Goal: Information Seeking & Learning: Learn about a topic

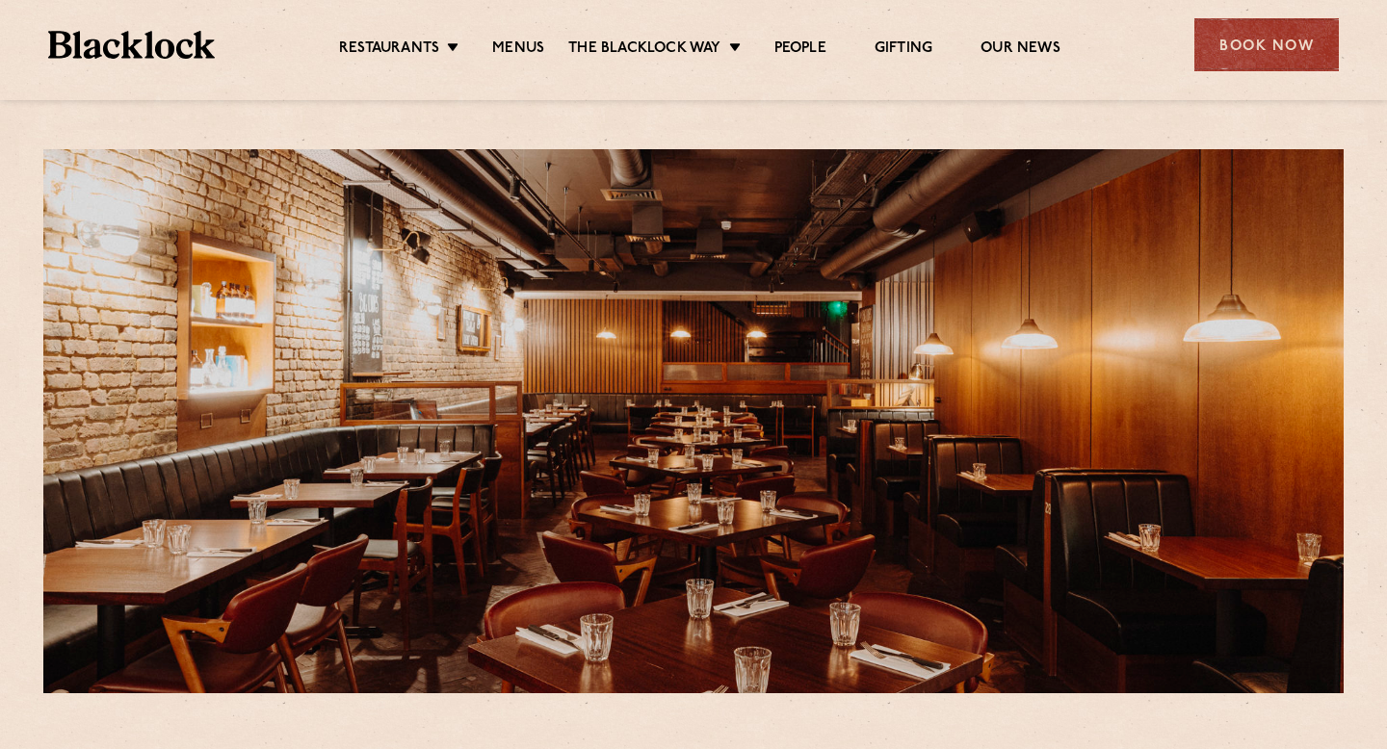
click at [524, 36] on ul "Restaurants Soho City Shoreditch Covent Garden Canary Wharf Manchester Birmingh…" at bounding box center [700, 45] width 970 height 31
click at [523, 47] on link "Menus" at bounding box center [518, 49] width 52 height 21
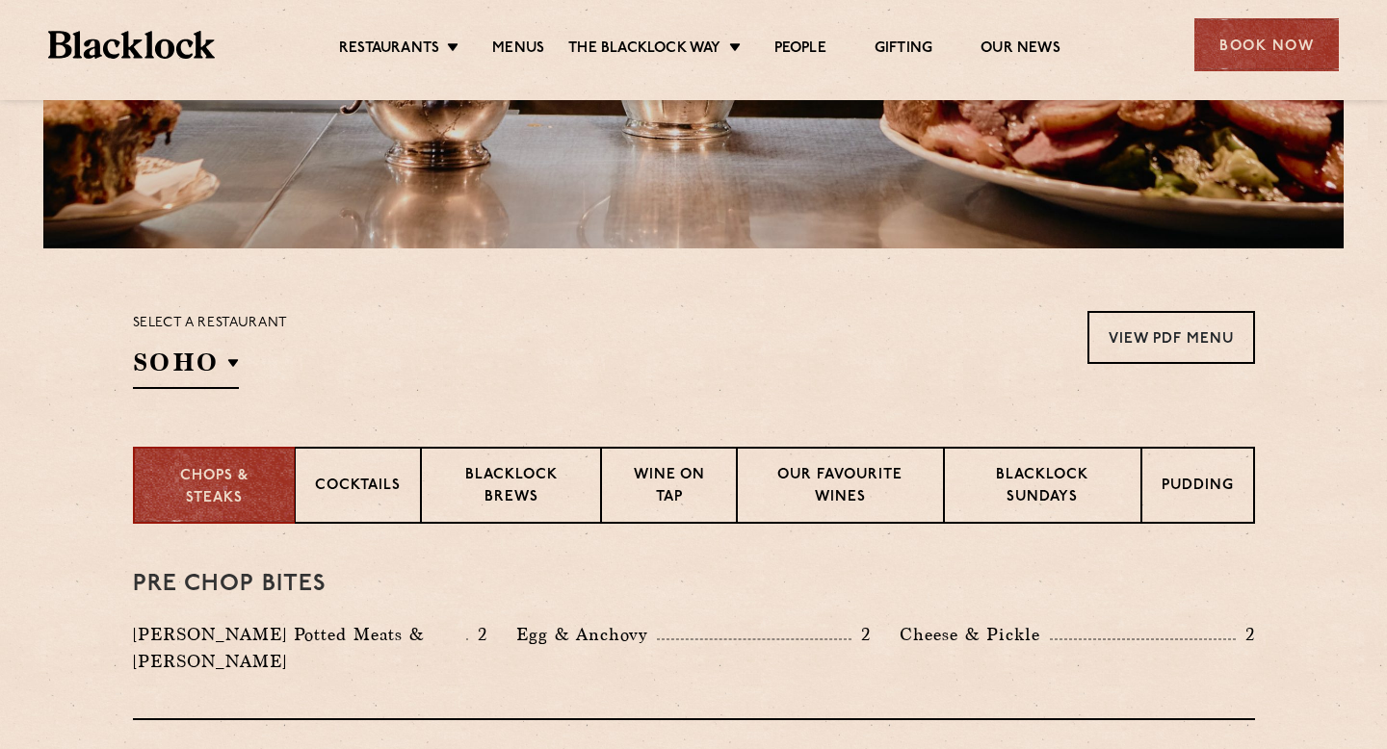
scroll to position [458, 0]
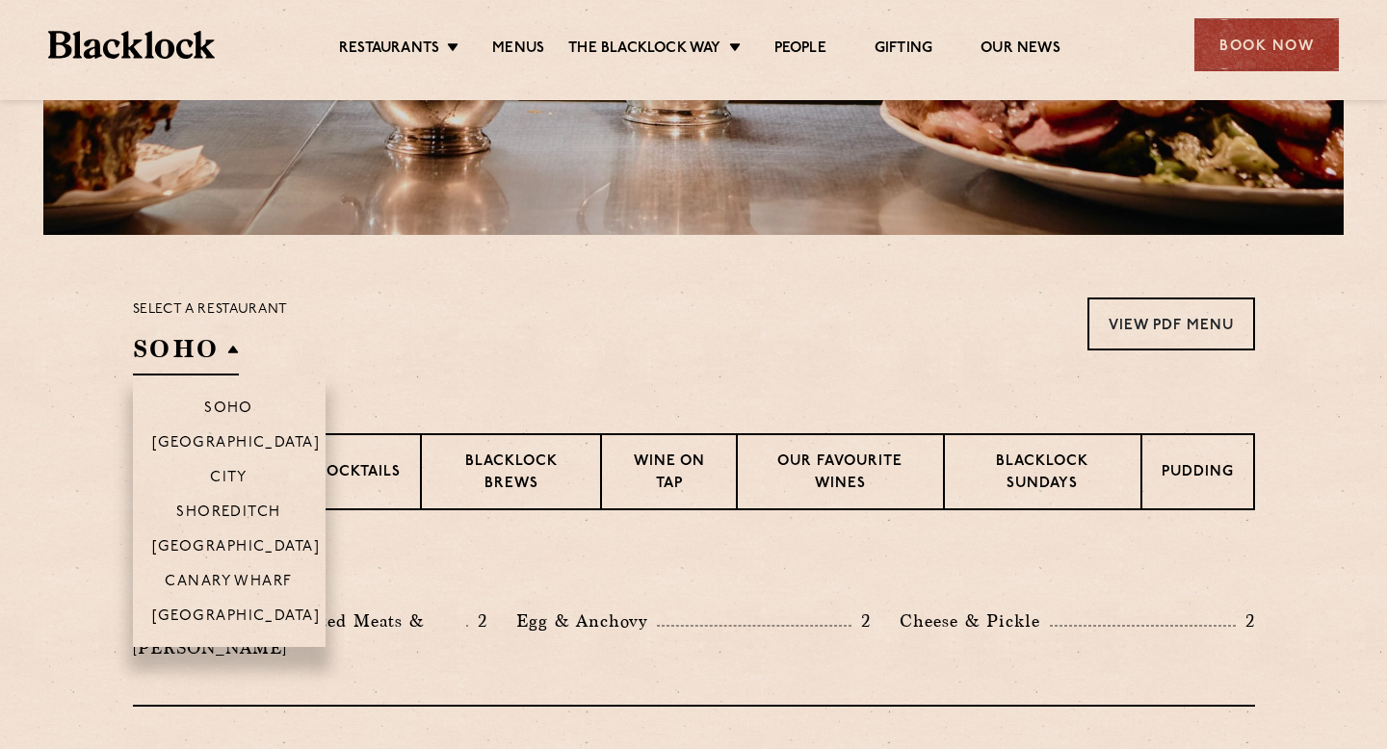
click at [235, 355] on h2 "SOHO" at bounding box center [186, 353] width 106 height 43
click at [235, 538] on li "[GEOGRAPHIC_DATA]" at bounding box center [229, 546] width 193 height 35
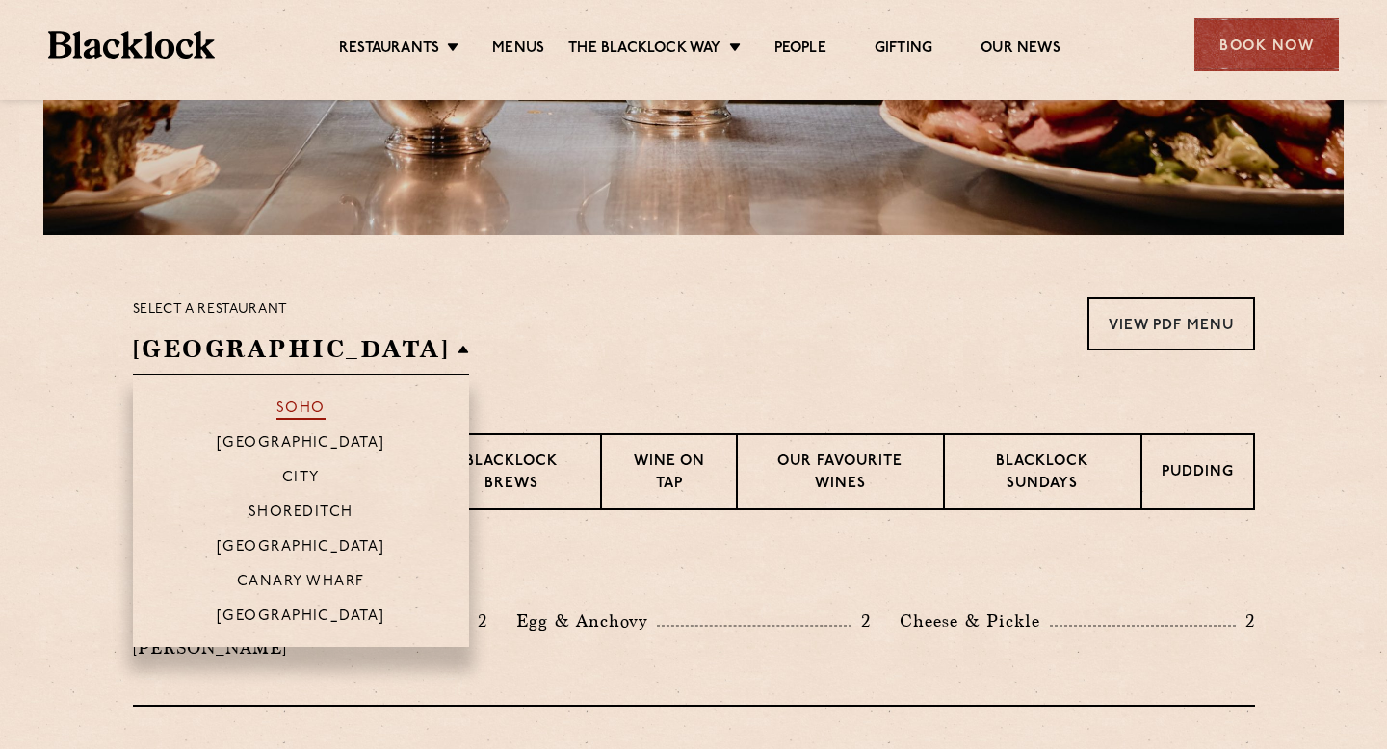
click at [276, 409] on p "Soho" at bounding box center [300, 410] width 49 height 19
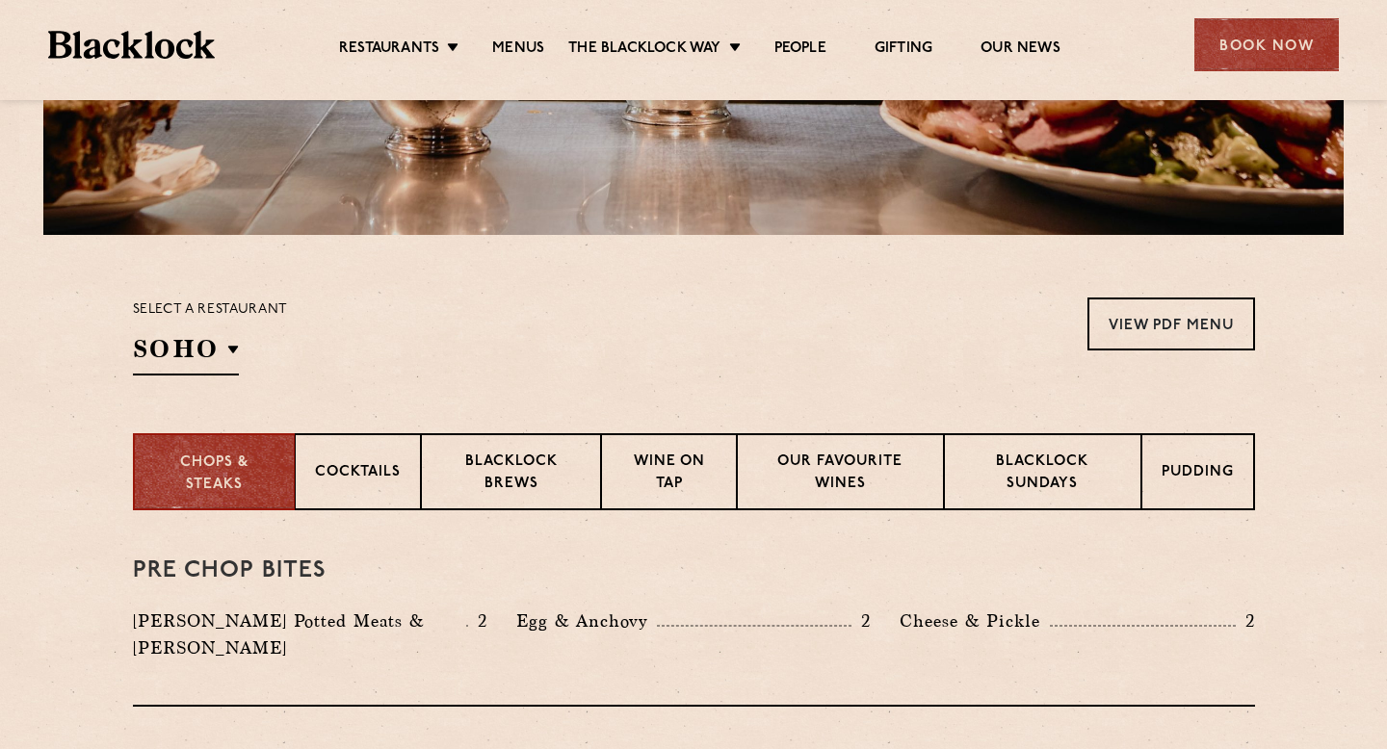
click at [417, 393] on section "Select a restaurant [GEOGRAPHIC_DATA] [GEOGRAPHIC_DATA] [GEOGRAPHIC_DATA] [GEOG…" at bounding box center [693, 334] width 1387 height 198
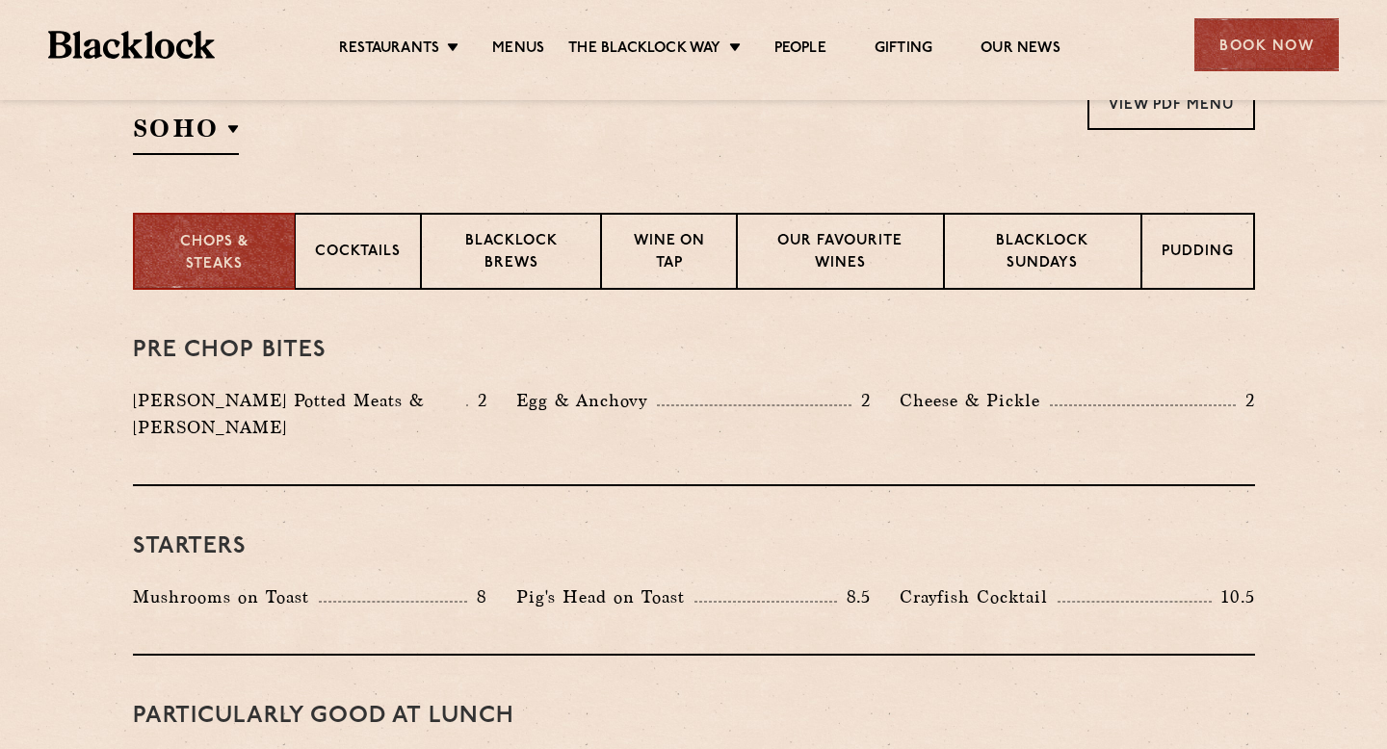
scroll to position [663, 0]
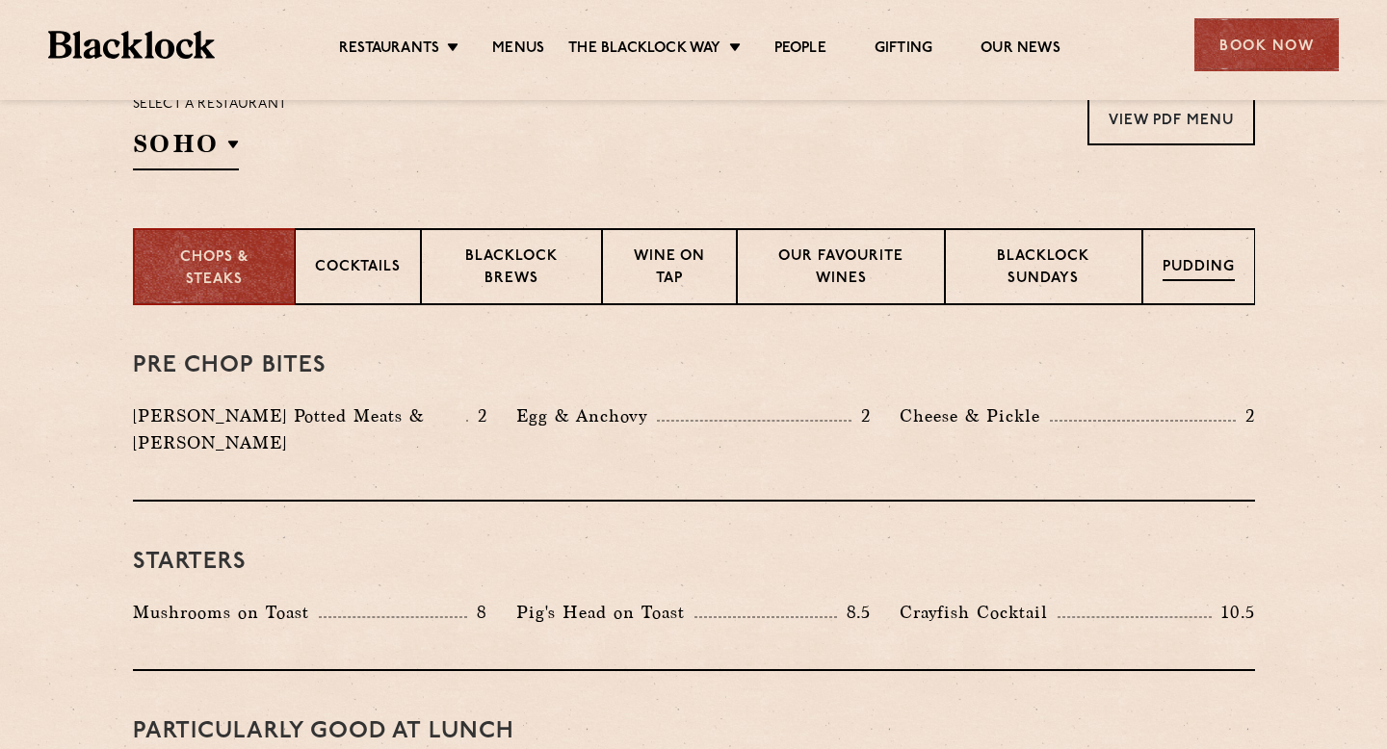
click at [1184, 250] on div "Pudding" at bounding box center [1198, 266] width 113 height 77
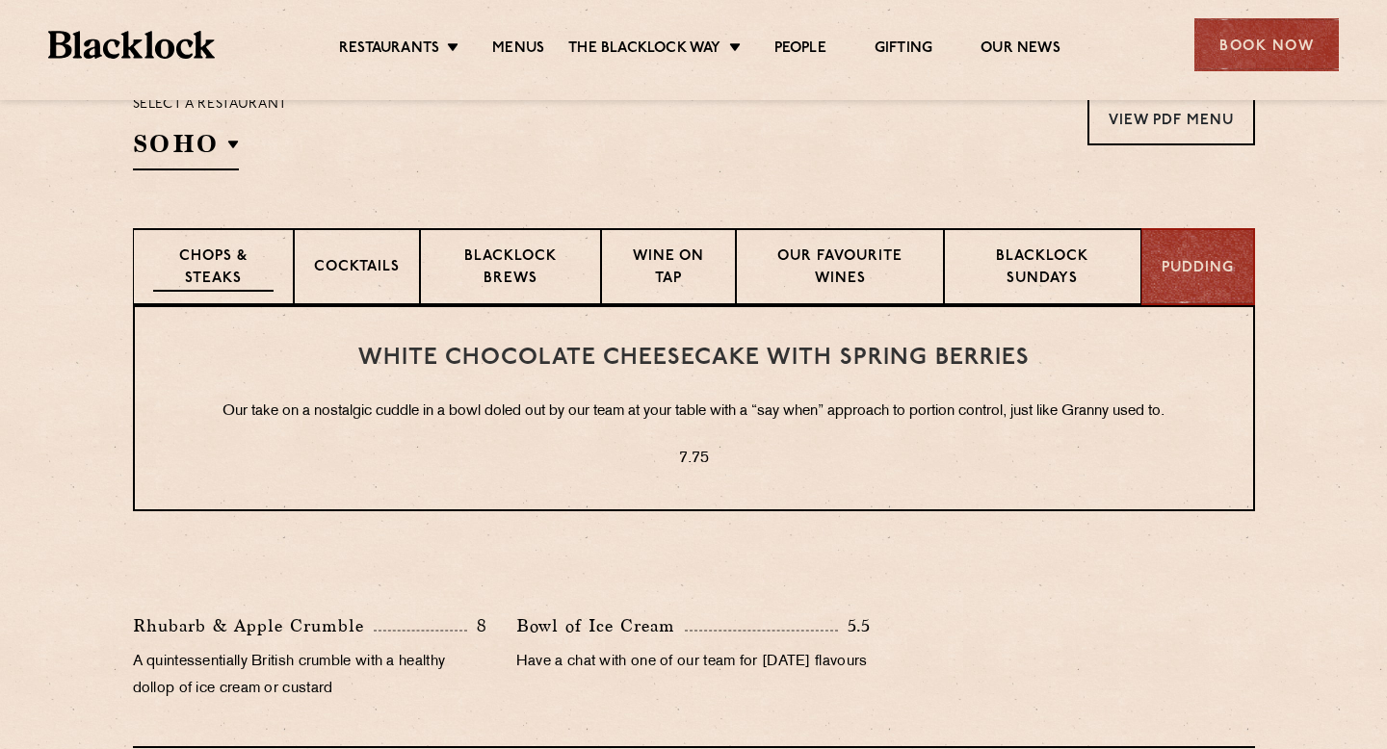
click at [212, 298] on div "Chops & Steaks" at bounding box center [213, 266] width 161 height 77
